Goal: Feedback & Contribution: Submit feedback/report problem

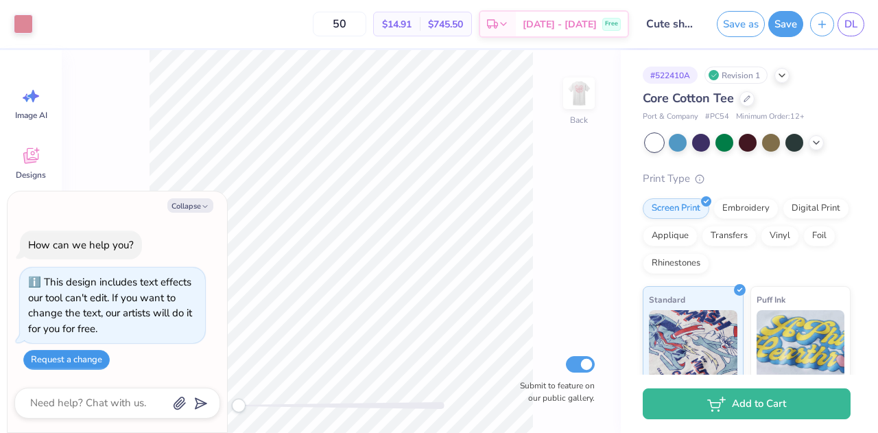
click at [78, 361] on button "Request a change" at bounding box center [66, 360] width 86 height 20
type textarea "x"
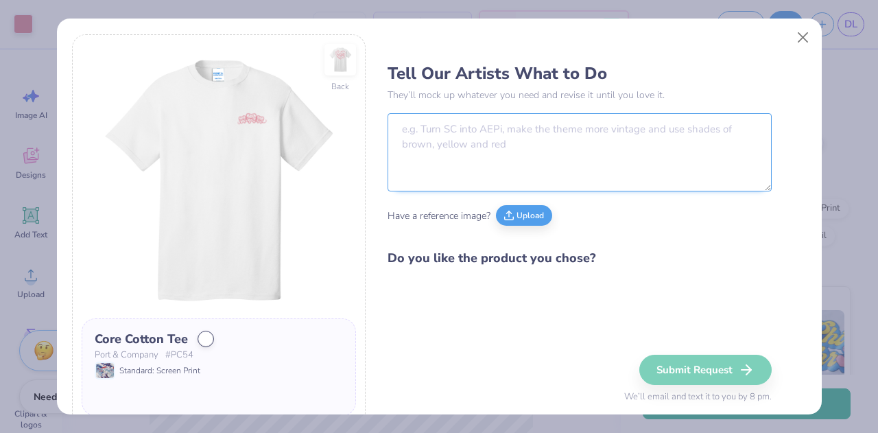
click at [435, 174] on textarea at bounding box center [580, 152] width 384 height 78
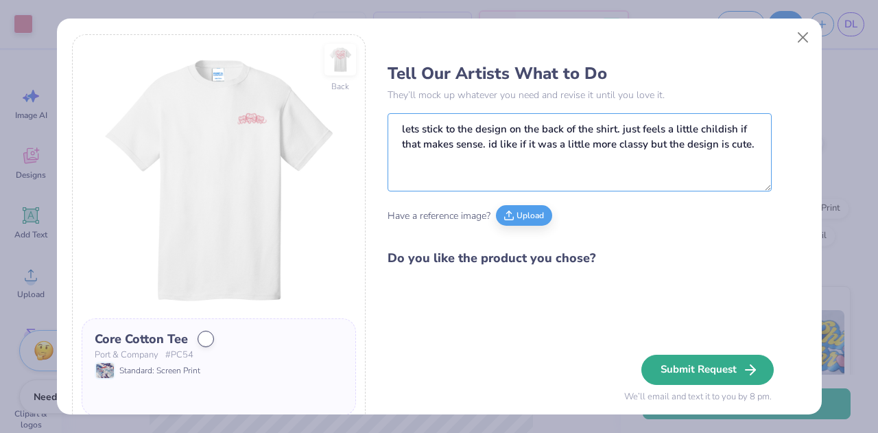
type textarea "lets stick to the design on the back of the shirt. just feels a little childish…"
click at [671, 359] on button "Submit Request" at bounding box center [707, 370] width 132 height 30
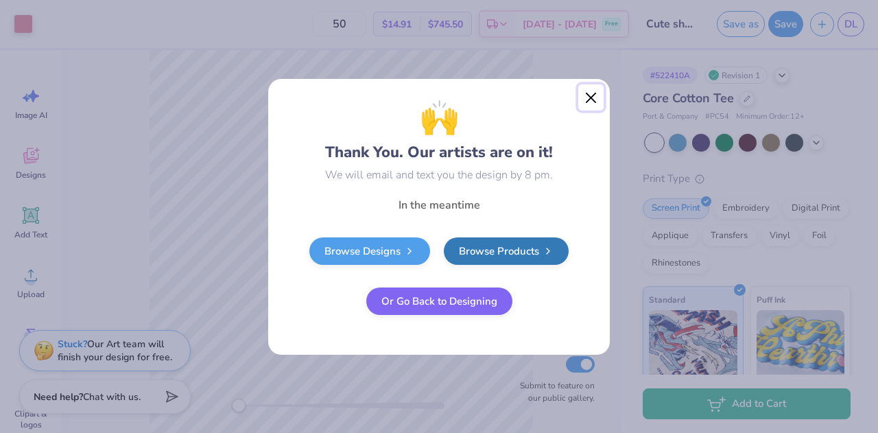
click at [598, 92] on button "Close" at bounding box center [591, 97] width 26 height 26
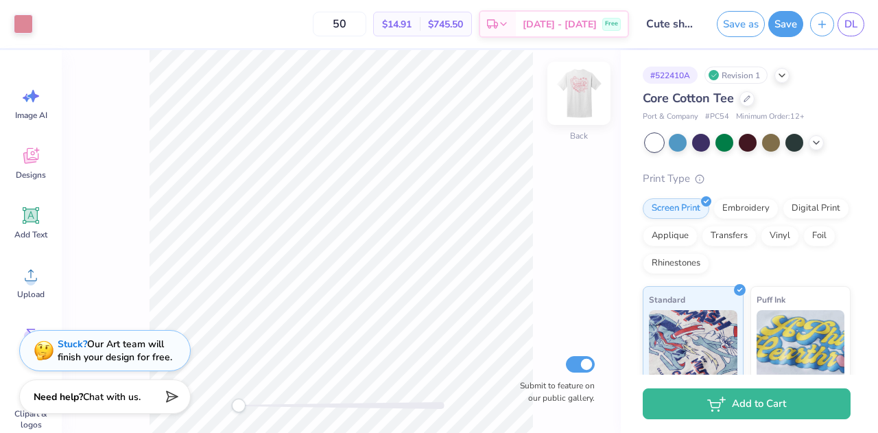
click at [591, 82] on img at bounding box center [579, 93] width 55 height 55
type textarea "x"
